Goal: Task Accomplishment & Management: Manage account settings

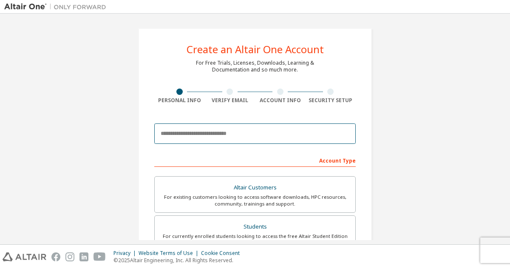
click at [269, 130] on input "email" at bounding box center [254, 133] width 201 height 20
type input "**********"
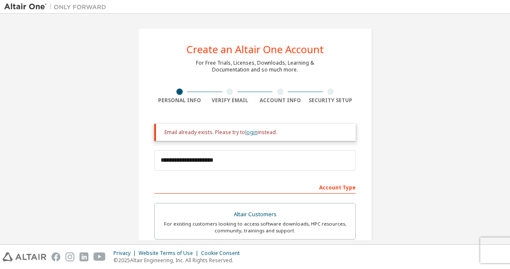
click at [251, 133] on link "login" at bounding box center [251, 131] width 12 height 7
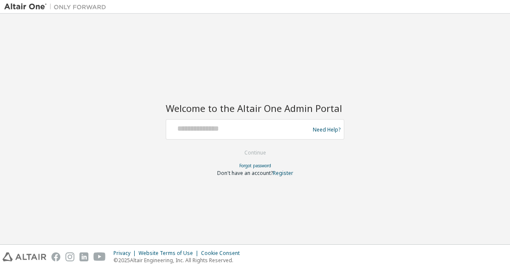
click at [255, 135] on div at bounding box center [239, 129] width 139 height 16
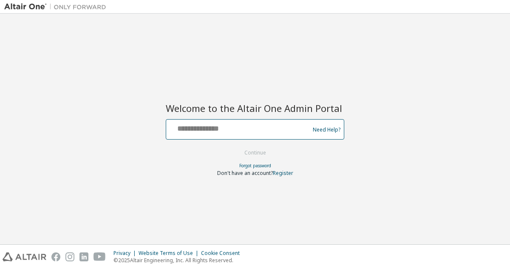
click at [225, 131] on input "text" at bounding box center [239, 127] width 139 height 12
type input "**********"
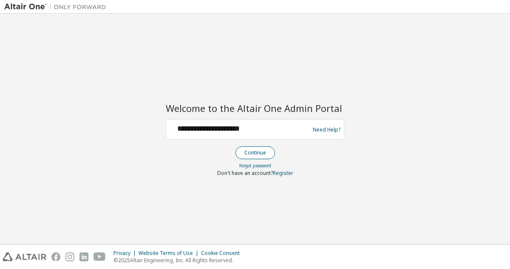
click at [261, 154] on button "Continue" at bounding box center [255, 152] width 40 height 13
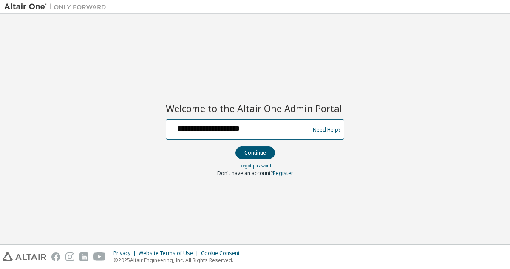
click at [246, 129] on input "**********" at bounding box center [239, 127] width 139 height 12
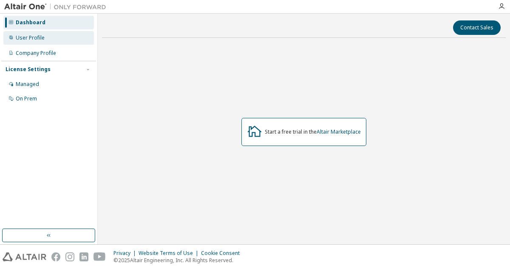
click at [46, 38] on div "User Profile" at bounding box center [48, 38] width 90 height 14
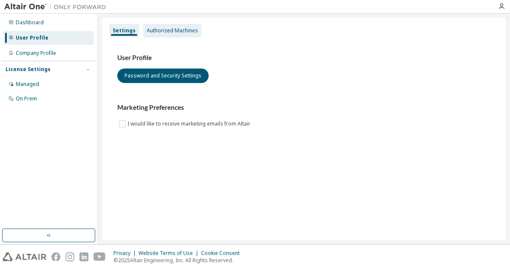
click at [167, 35] on div "Authorized Machines" at bounding box center [172, 31] width 58 height 14
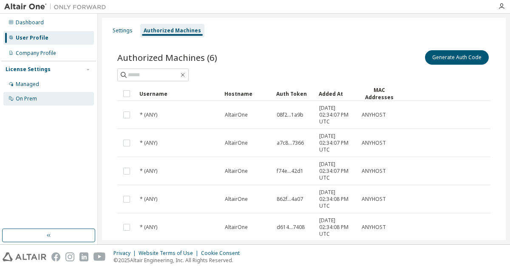
click at [46, 98] on div "On Prem" at bounding box center [48, 99] width 90 height 14
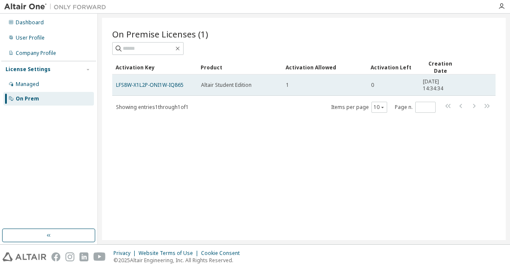
click at [295, 86] on div "1" at bounding box center [324, 85] width 77 height 7
click at [216, 83] on span "Altair Student Edition" at bounding box center [226, 85] width 51 height 7
click at [428, 82] on span "[DATE] 14:34:34" at bounding box center [440, 85] width 35 height 14
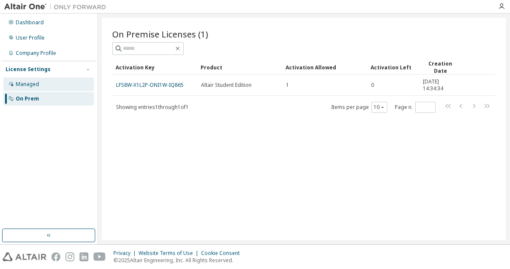
click at [83, 85] on div "Managed" at bounding box center [48, 84] width 90 height 14
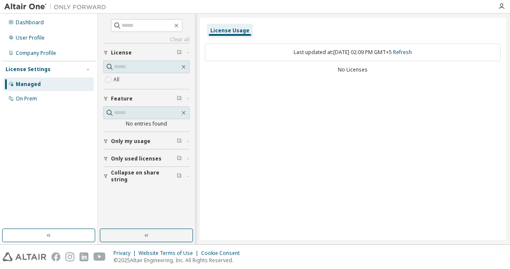
click at [344, 51] on div "Last updated at: [DATE] 02:09 PM GMT+5 Refresh" at bounding box center [353, 52] width 296 height 18
click at [153, 158] on span "Only used licenses" at bounding box center [136, 158] width 51 height 7
click at [154, 145] on button "Only my usage" at bounding box center [146, 141] width 86 height 19
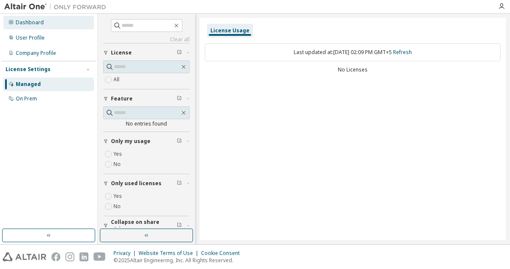
click at [54, 21] on div "Dashboard" at bounding box center [48, 23] width 90 height 14
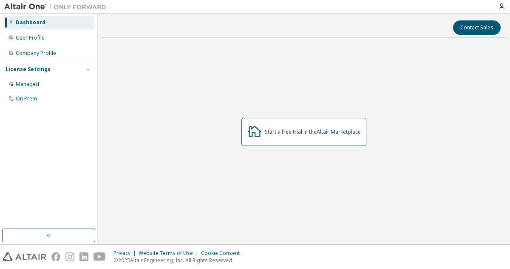
click at [505, 6] on div at bounding box center [501, 6] width 17 height 7
click at [500, 6] on icon "button" at bounding box center [501, 6] width 7 height 7
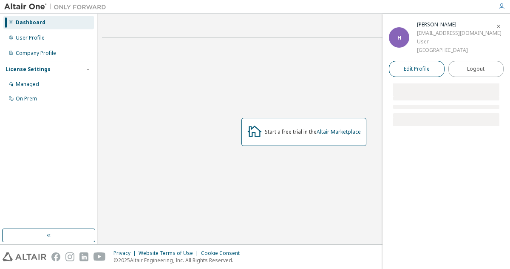
click at [424, 70] on span "Edit Profile" at bounding box center [417, 68] width 26 height 7
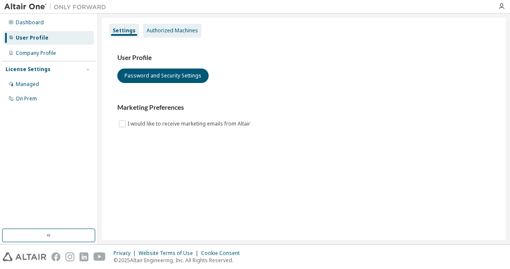
click at [180, 28] on div "Authorized Machines" at bounding box center [172, 30] width 51 height 7
